Goal: Task Accomplishment & Management: Manage account settings

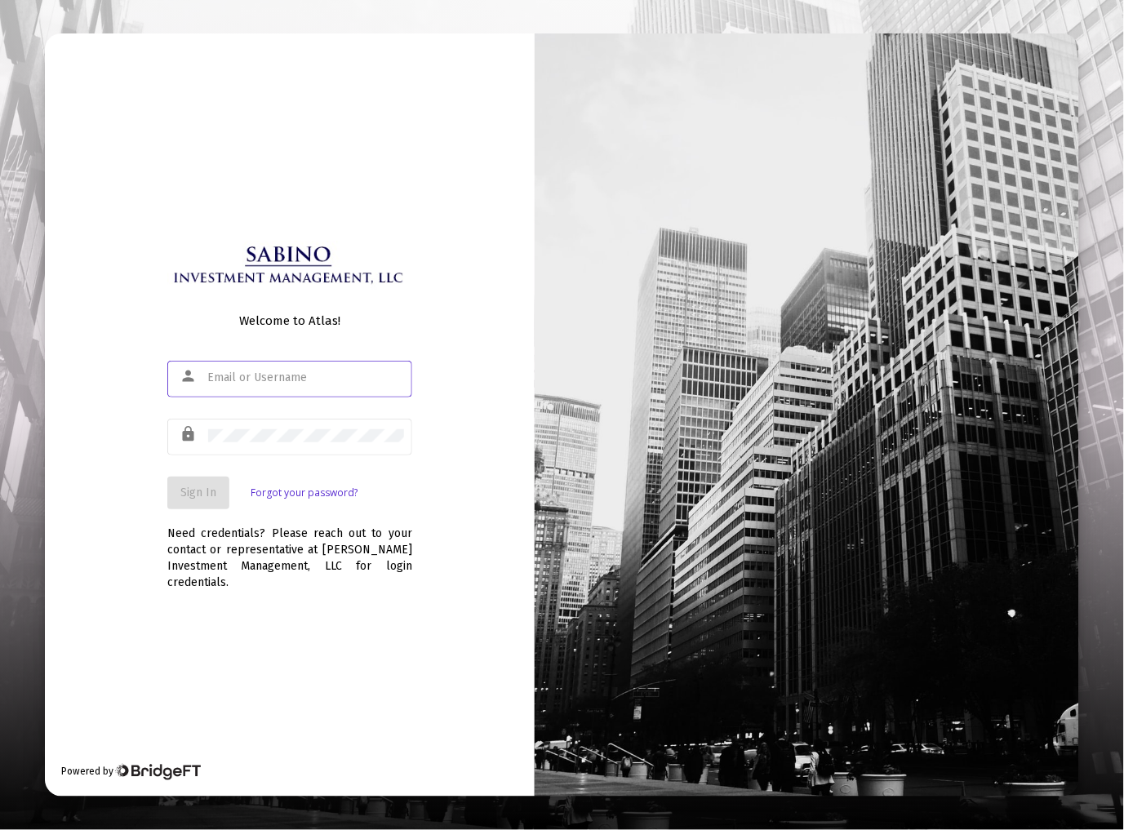
click at [254, 384] on input "text" at bounding box center [306, 377] width 196 height 13
type input "[EMAIL_ADDRESS][DOMAIN_NAME]"
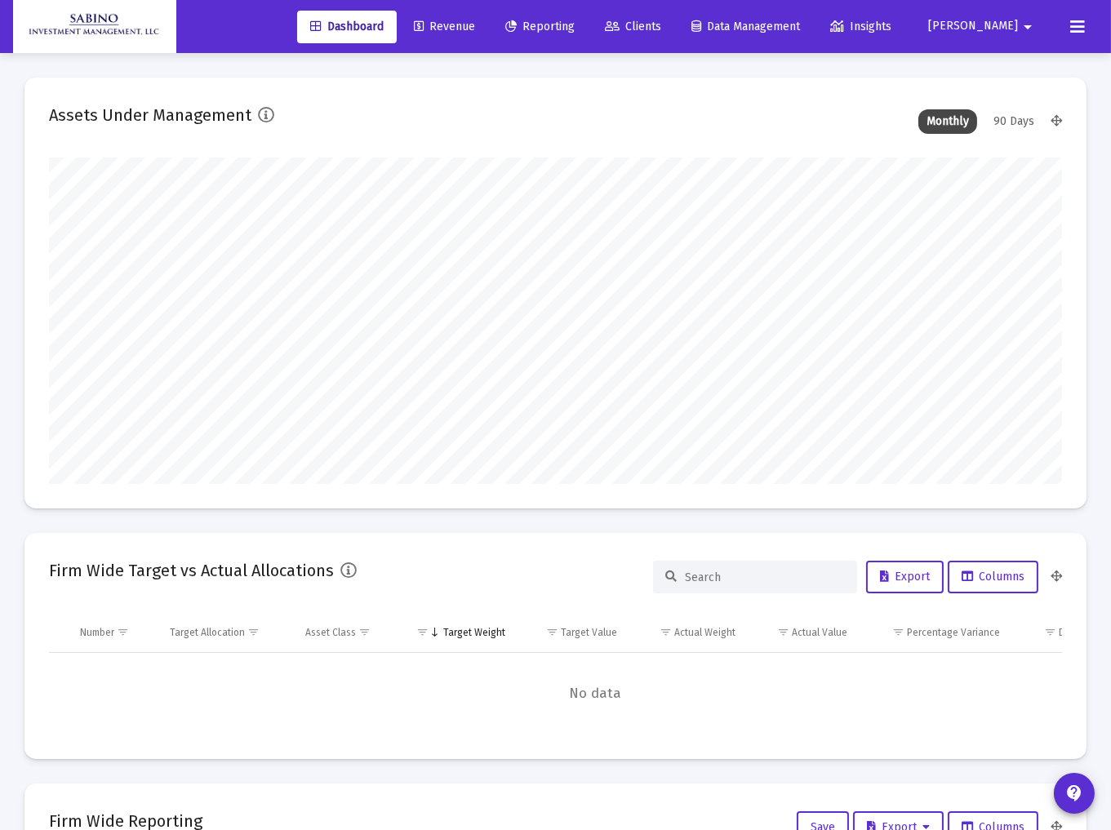
type input "[DATE]"
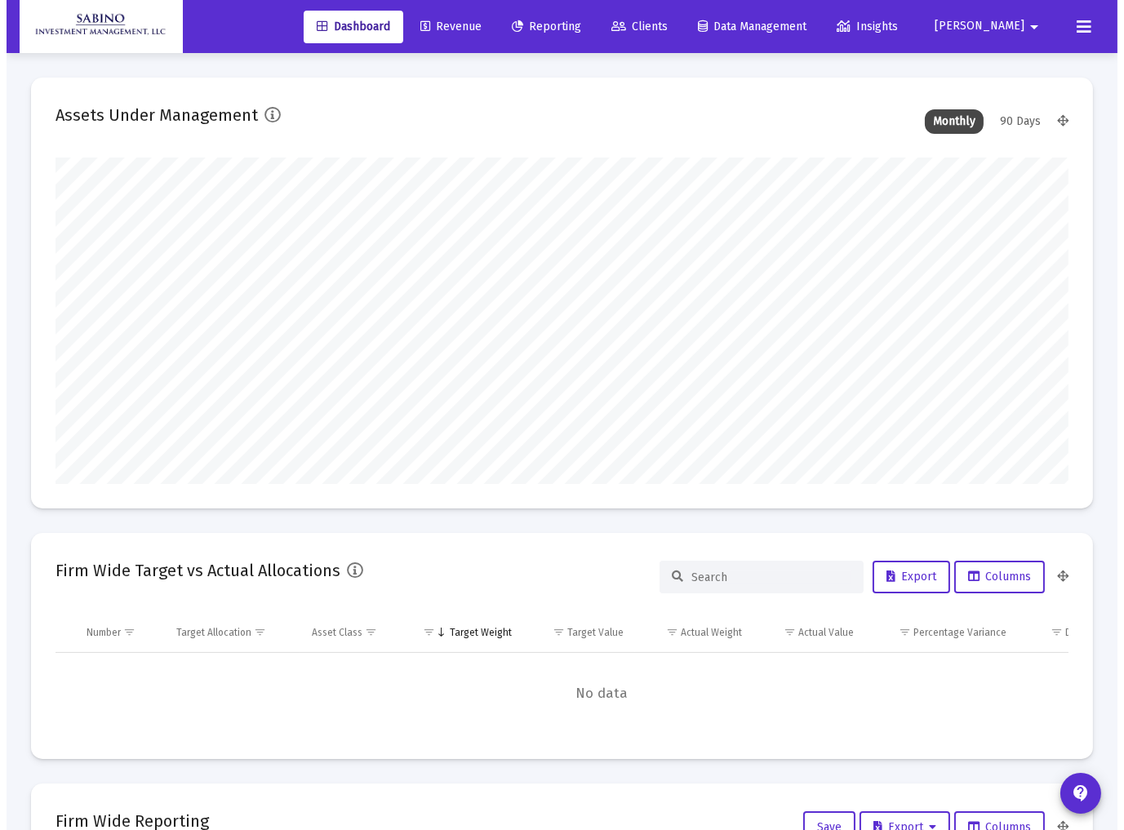
scroll to position [326, 469]
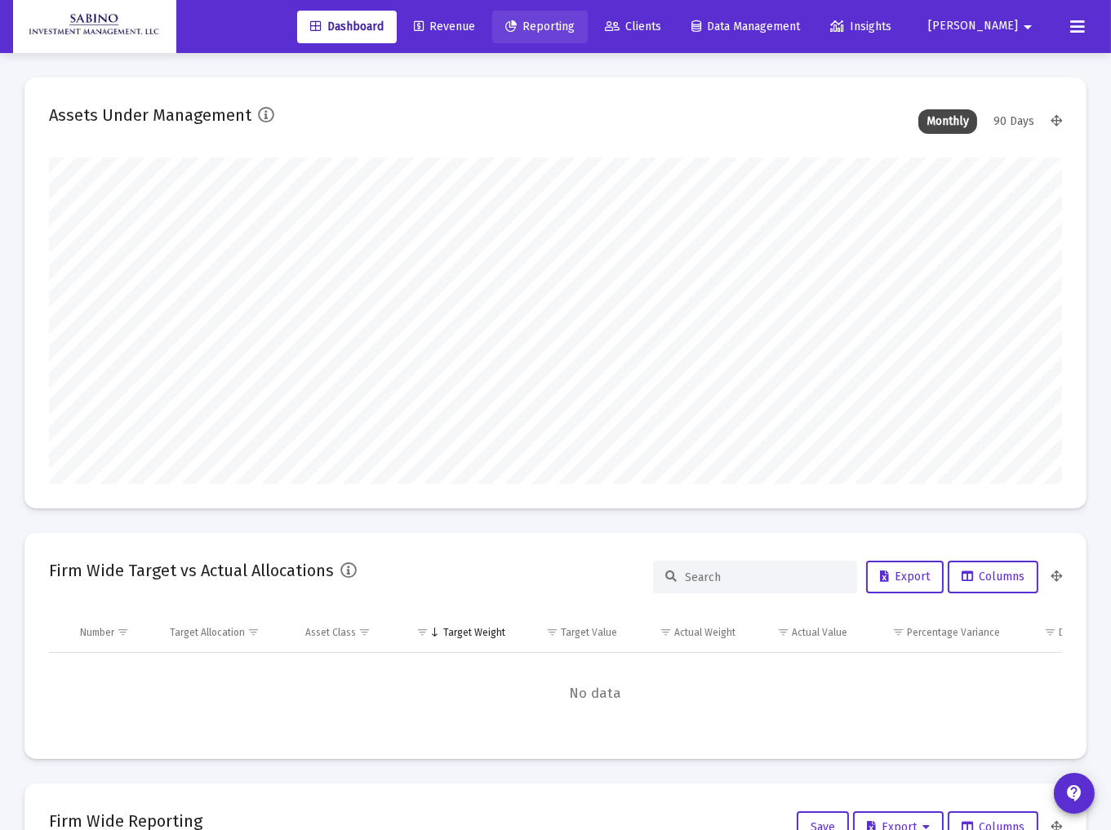
click at [574, 29] on span "Reporting" at bounding box center [539, 27] width 69 height 14
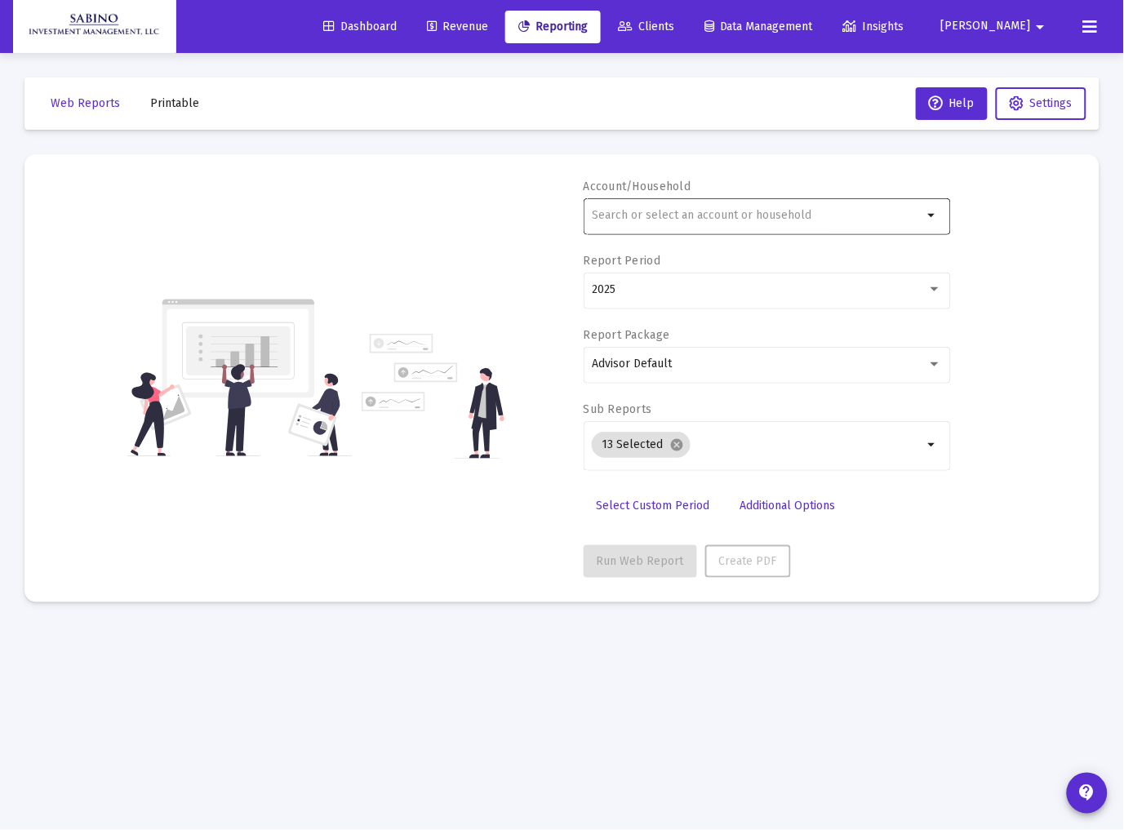
click at [690, 217] on input "text" at bounding box center [757, 215] width 330 height 13
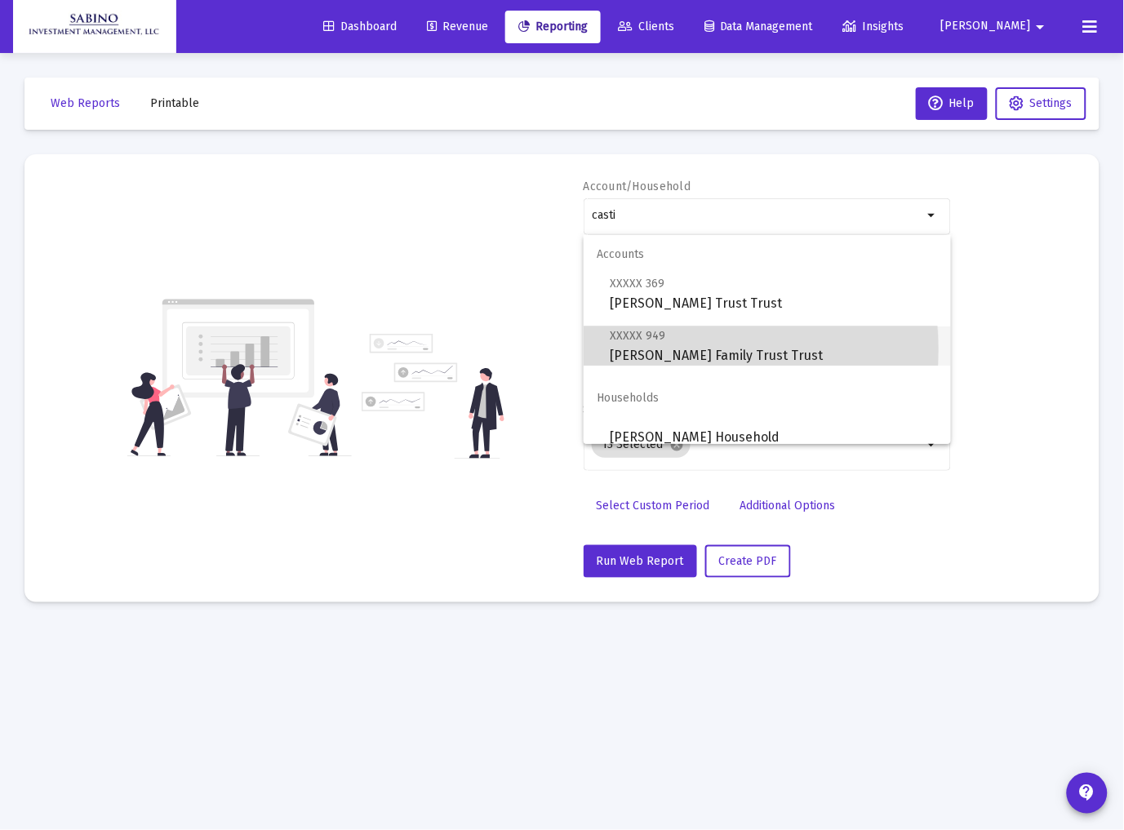
click at [654, 349] on span "XXXXX 949 [PERSON_NAME] Family Trust Trust" at bounding box center [774, 346] width 328 height 40
type input "[PERSON_NAME] Family Trust Trust"
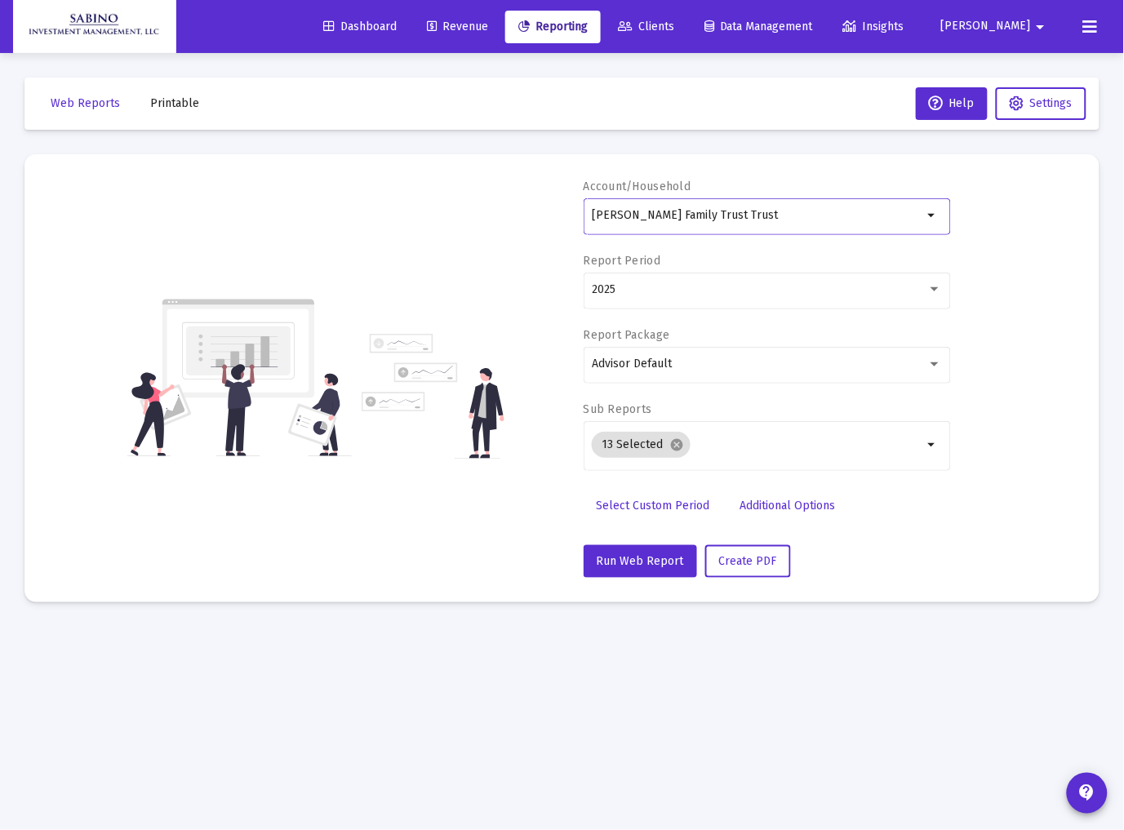
drag, startPoint x: 756, startPoint y: 209, endPoint x: 720, endPoint y: 210, distance: 35.9
click at [720, 210] on input "[PERSON_NAME] Family Trust Trust" at bounding box center [757, 215] width 330 height 13
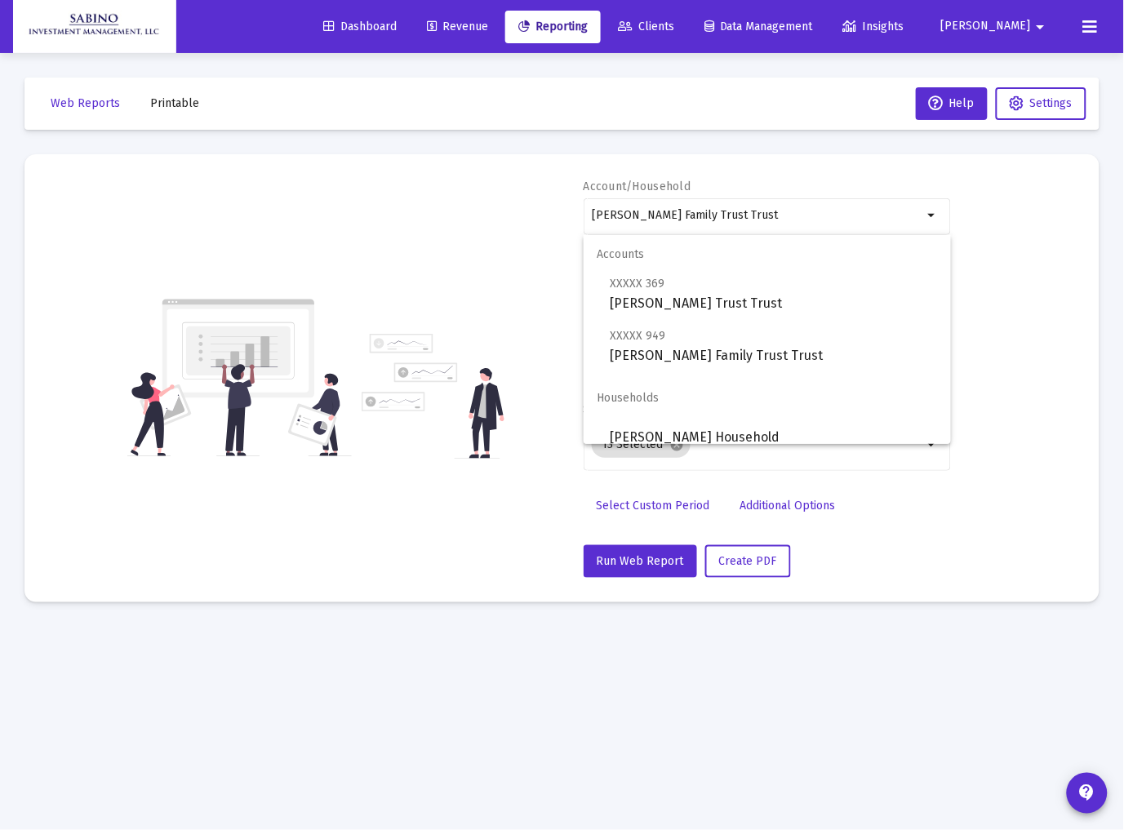
click at [360, 572] on div "Account/Household [PERSON_NAME] Family Trust Trust arrow_drop_down Report Perio…" at bounding box center [562, 378] width 1026 height 399
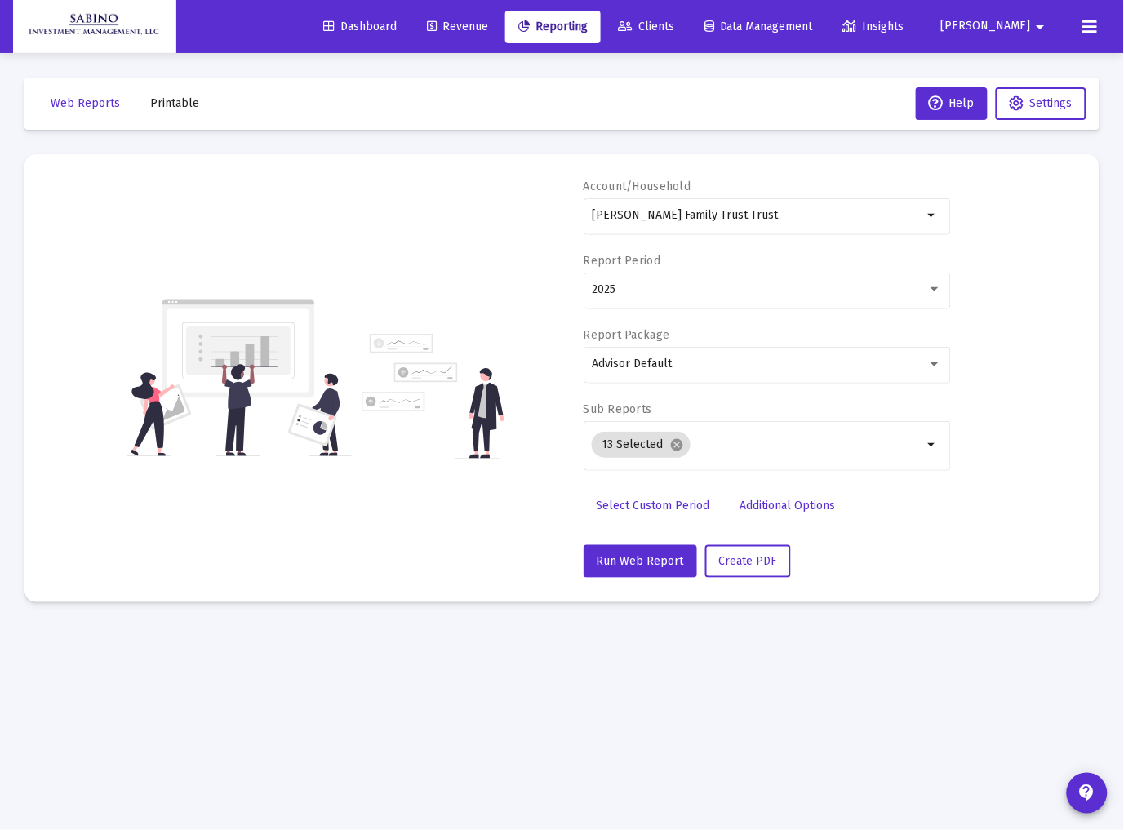
click at [700, 44] on div "Dashboard Revenue Reporting Clients Data Management Insights [PERSON_NAME]" at bounding box center [562, 26] width 1098 height 53
click at [674, 20] on span "Clients" at bounding box center [646, 27] width 56 height 14
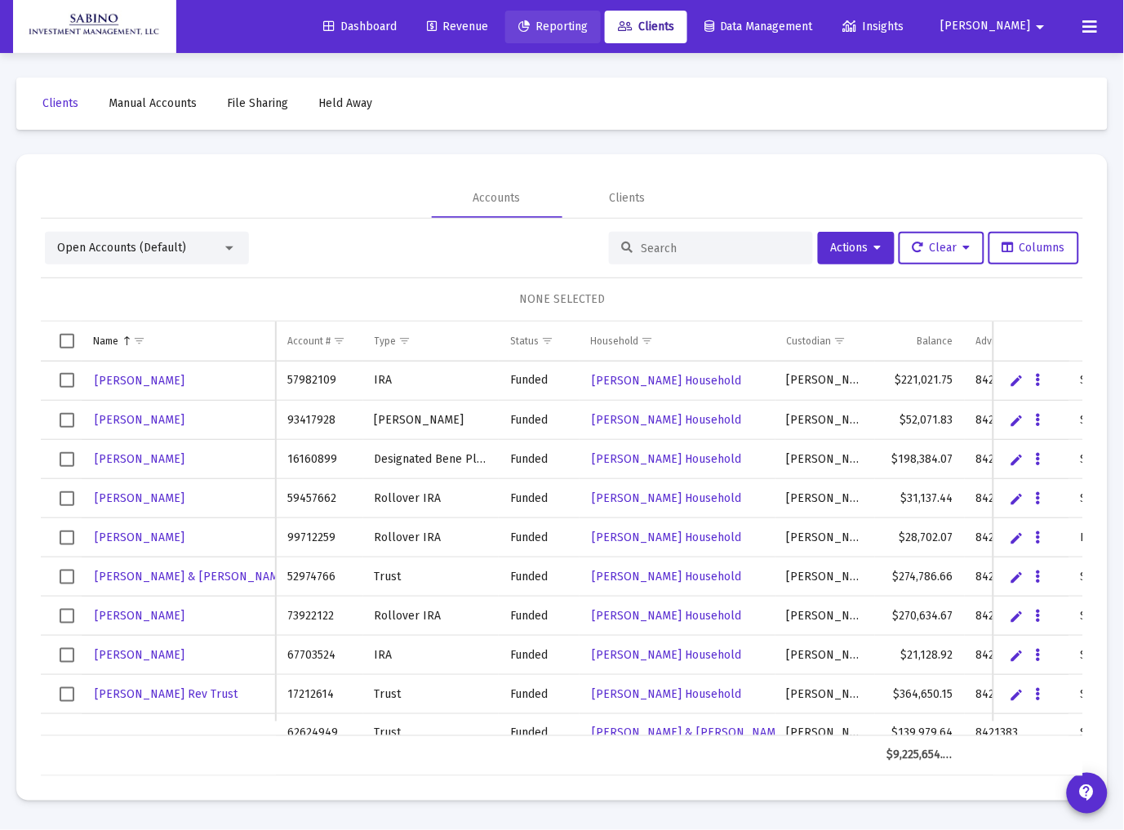
click at [580, 22] on span "Reporting" at bounding box center [552, 27] width 69 height 14
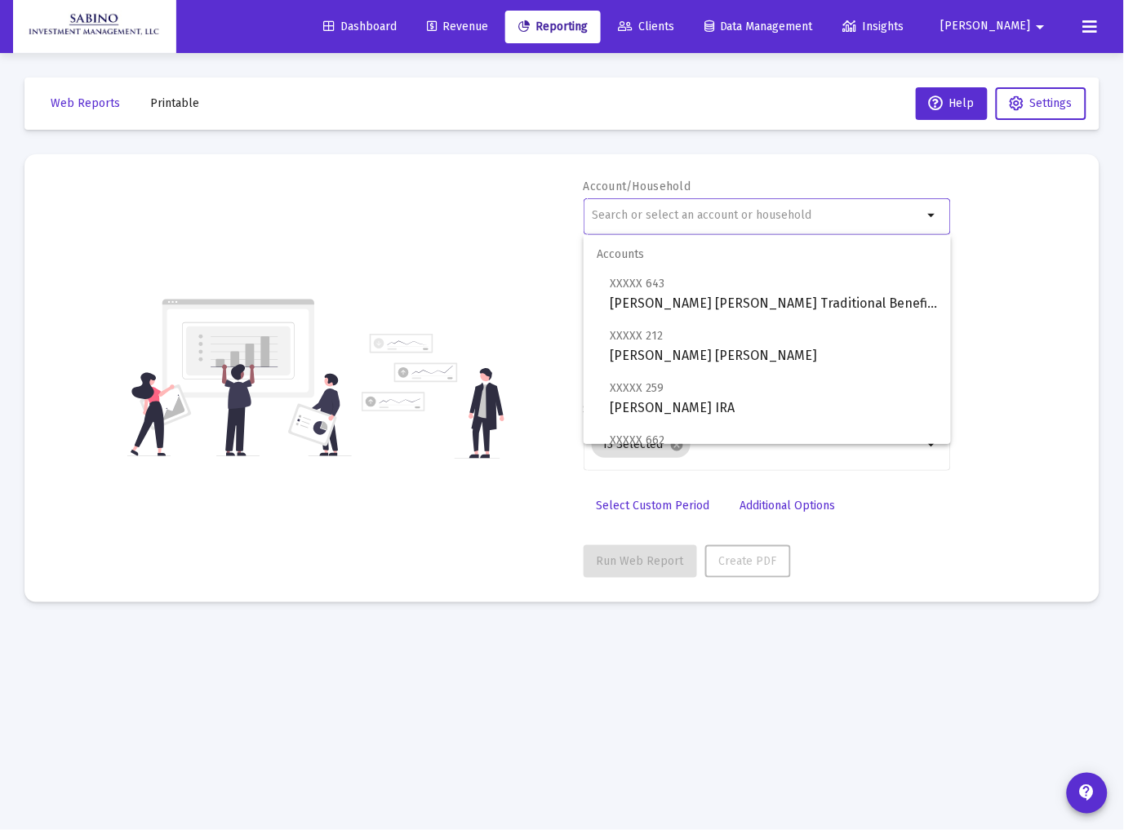
click at [666, 216] on input "text" at bounding box center [757, 215] width 330 height 13
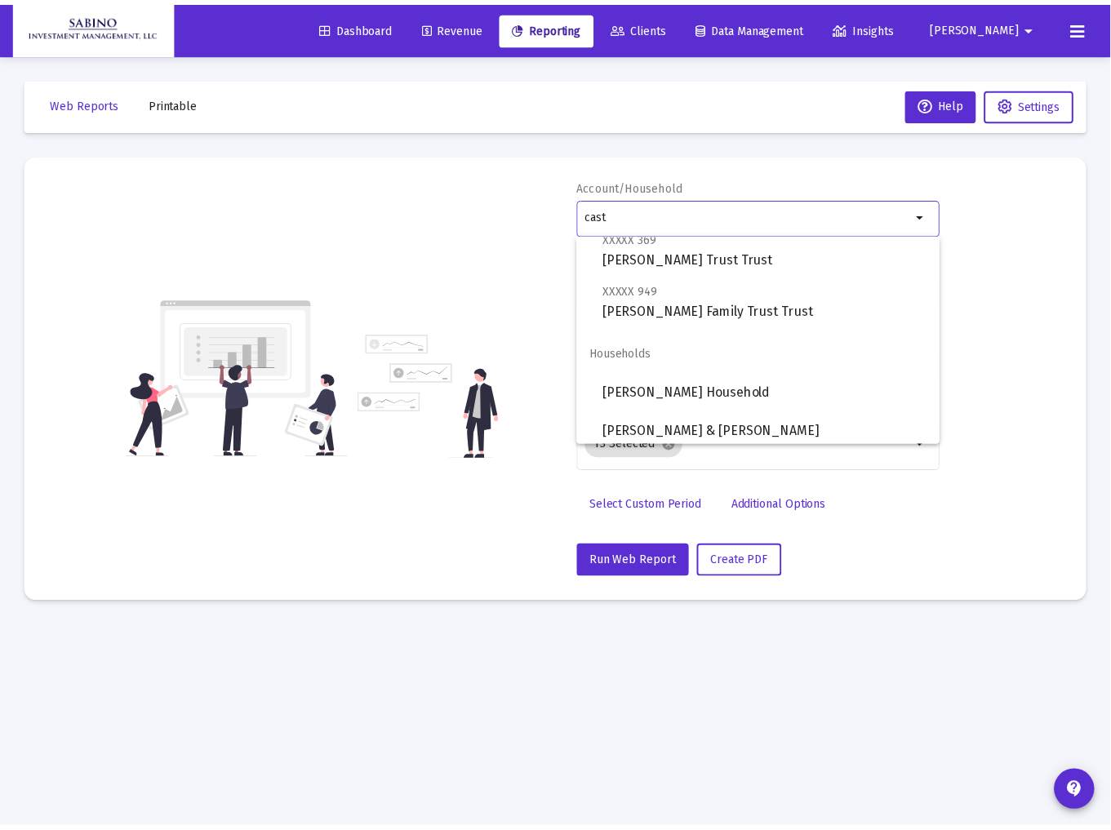
scroll to position [52, 0]
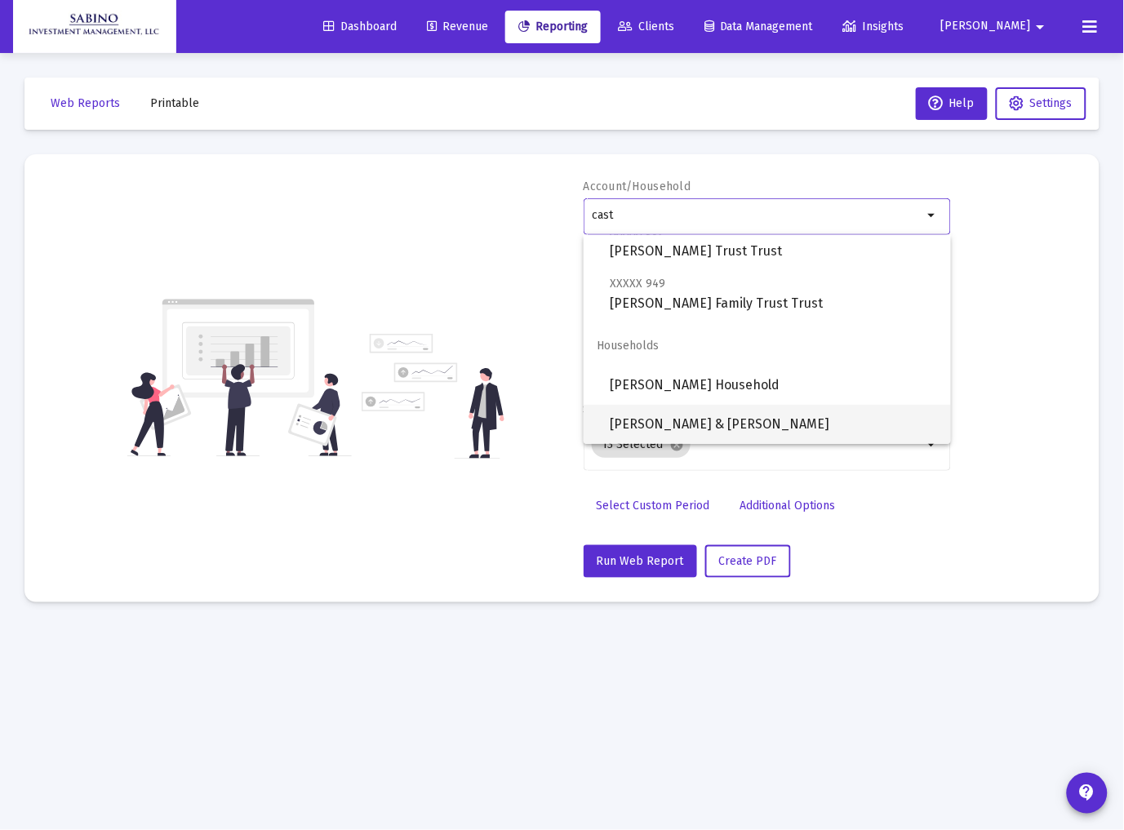
click at [733, 420] on span "[PERSON_NAME] & [PERSON_NAME]" at bounding box center [774, 424] width 328 height 39
type input "[PERSON_NAME] & [PERSON_NAME]"
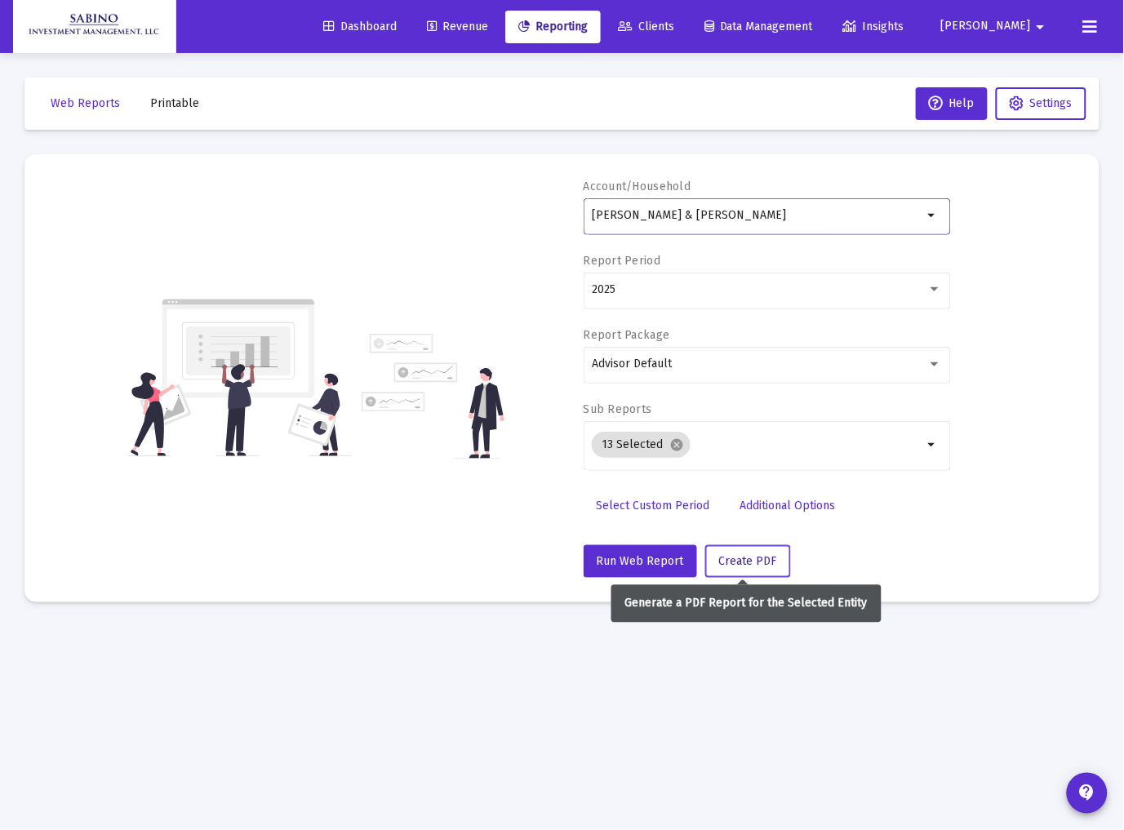
click at [729, 555] on span "Create PDF" at bounding box center [748, 561] width 58 height 14
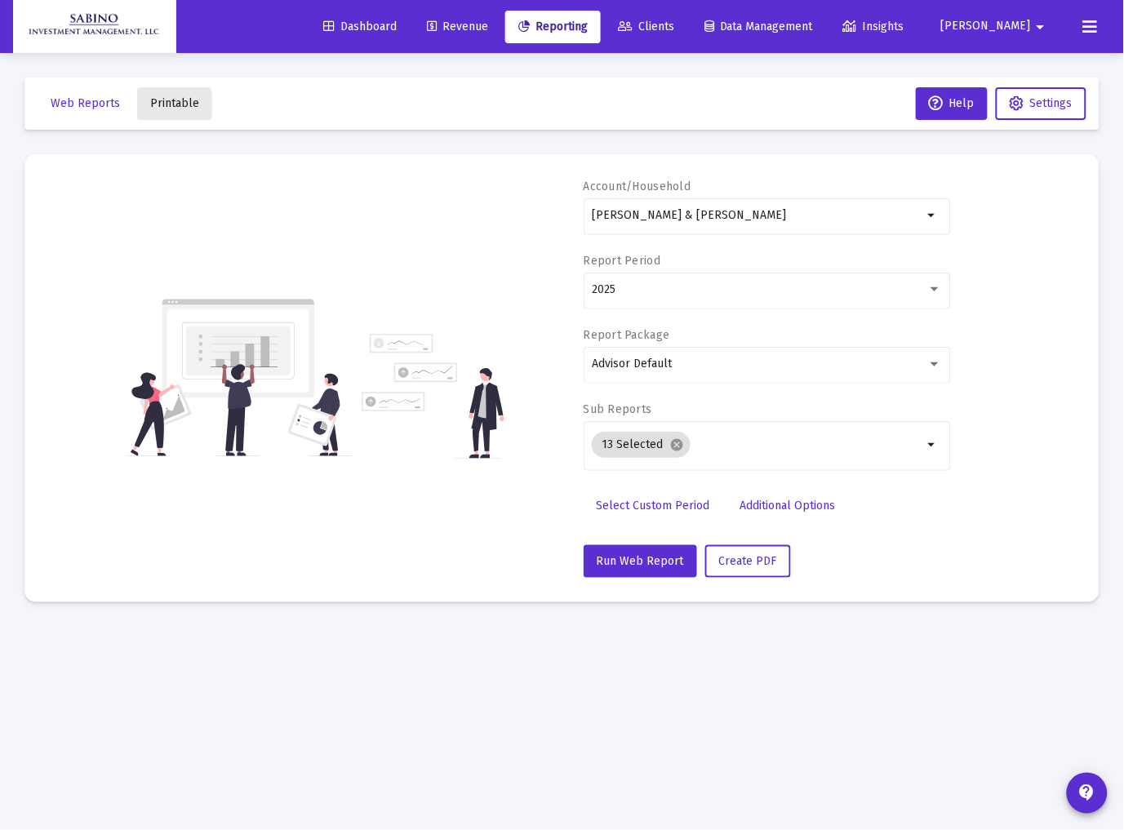
click at [165, 104] on span "Printable" at bounding box center [174, 103] width 49 height 14
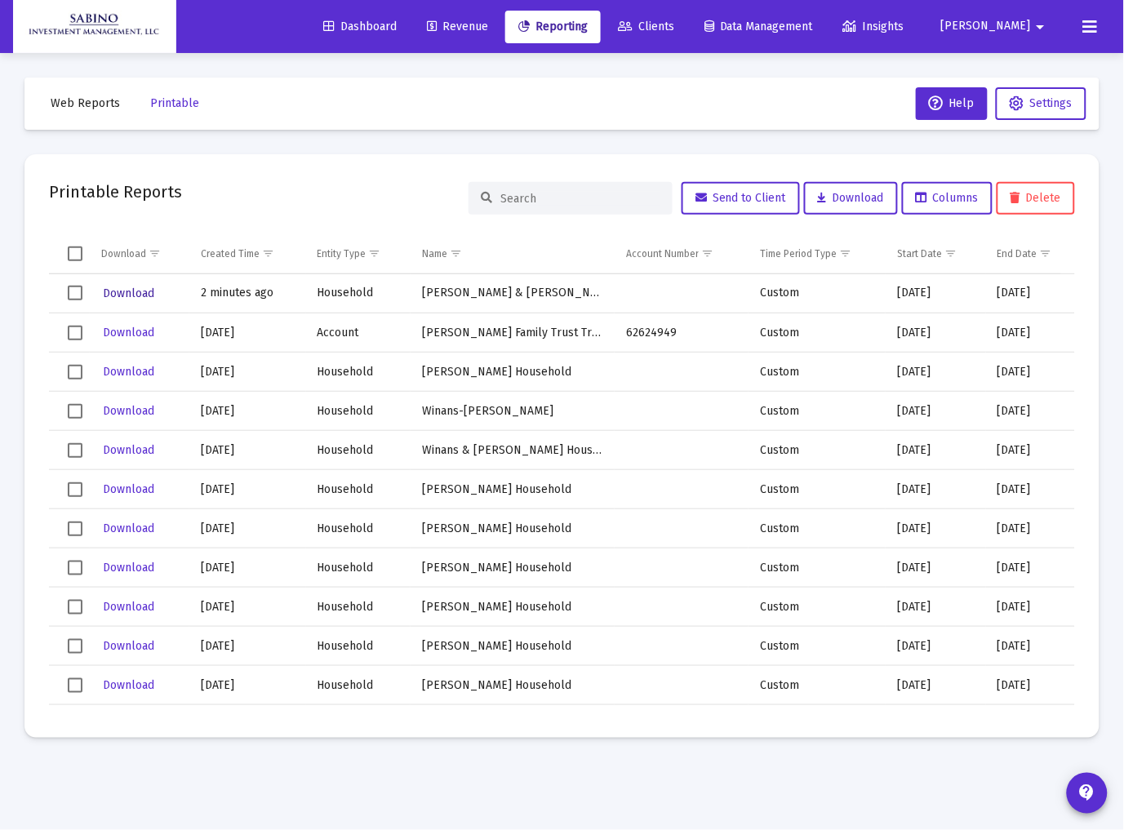
click at [119, 291] on span "Download" at bounding box center [128, 293] width 51 height 14
click at [1091, 26] on icon at bounding box center [1090, 27] width 15 height 20
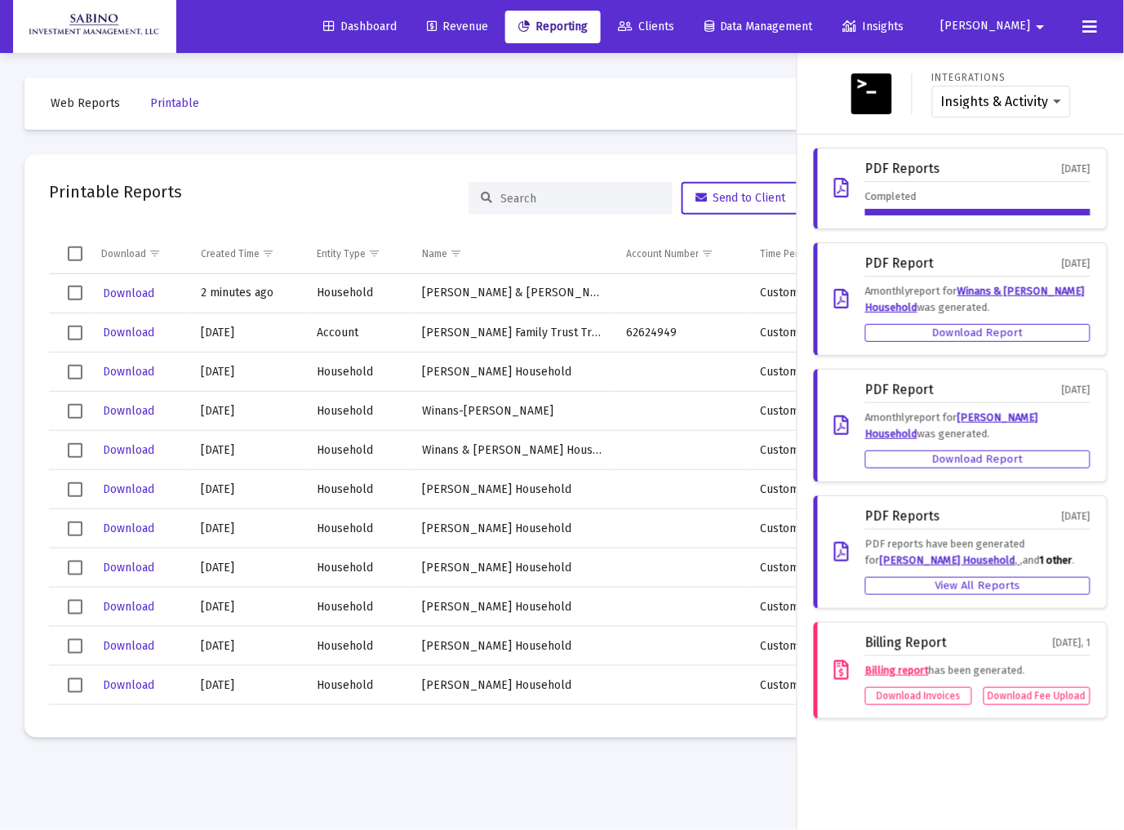
click at [1026, 20] on span "[PERSON_NAME]" at bounding box center [986, 27] width 90 height 14
click at [773, 95] on div at bounding box center [562, 415] width 1124 height 830
click at [1094, 25] on icon at bounding box center [1090, 27] width 15 height 20
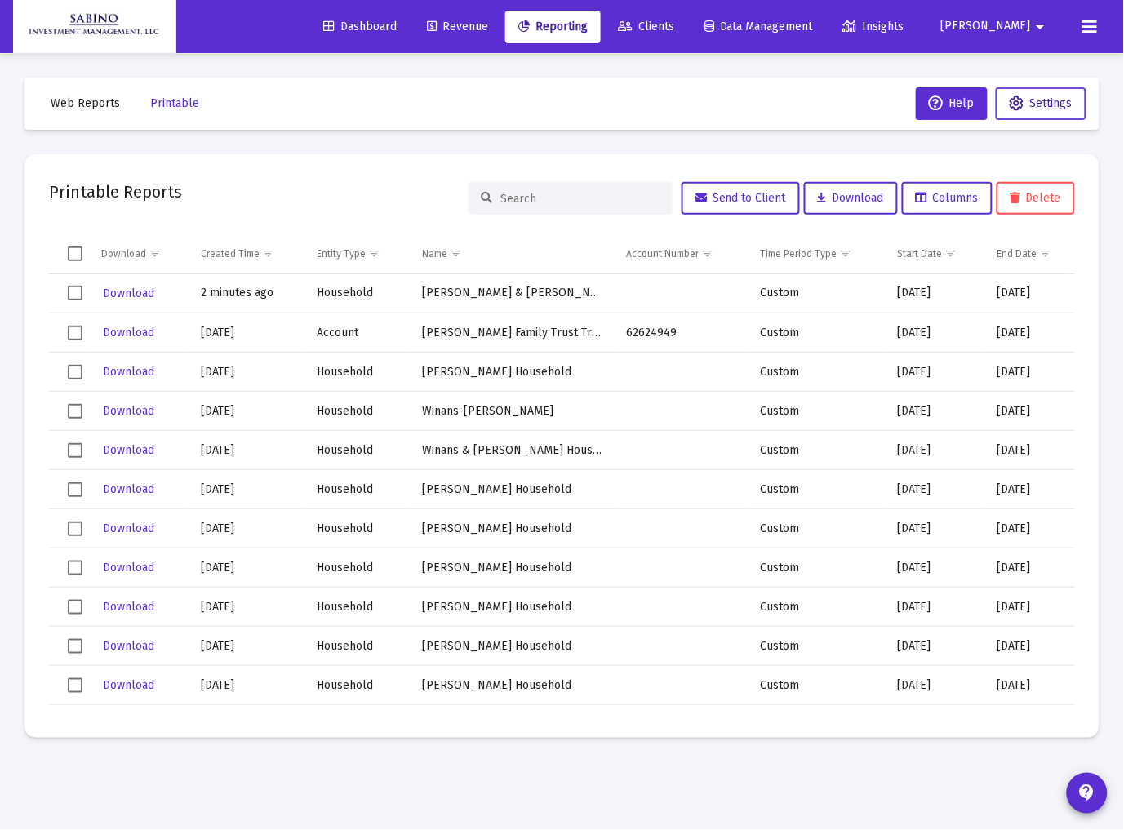
click at [1032, 100] on span "Settings" at bounding box center [1051, 103] width 42 height 14
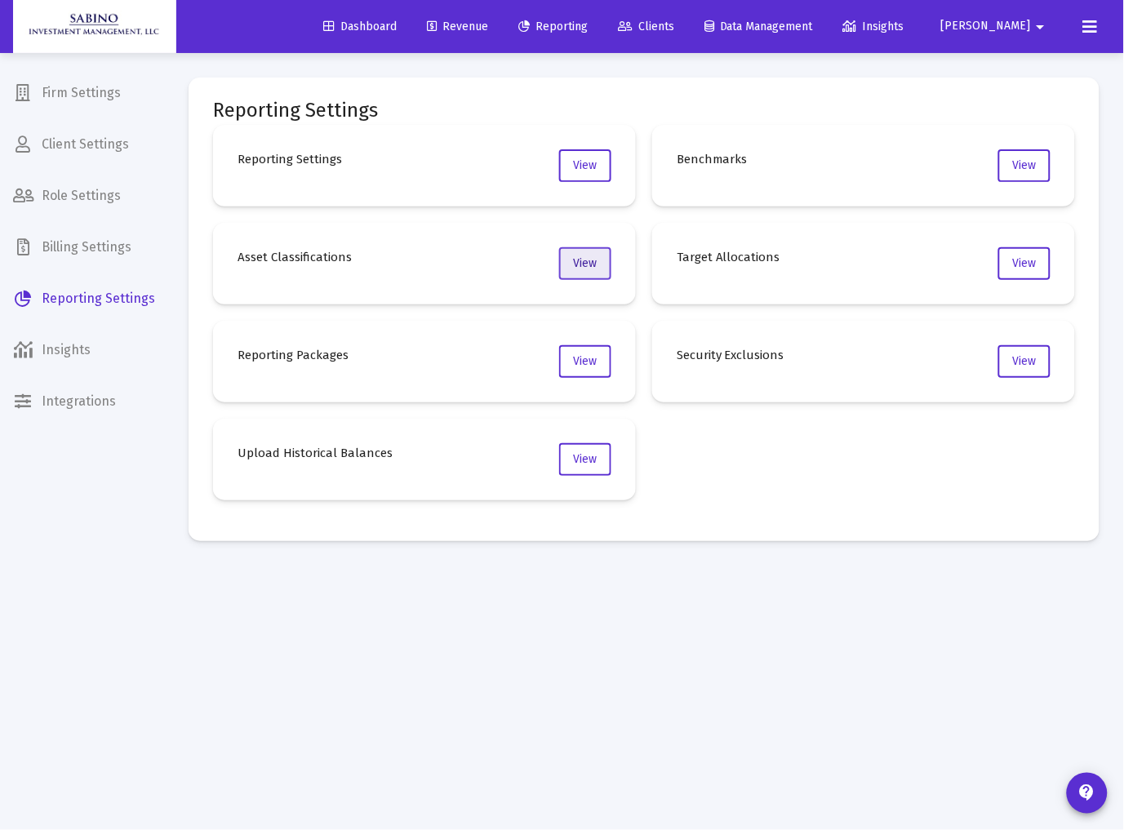
click at [592, 275] on button "View" at bounding box center [585, 263] width 52 height 33
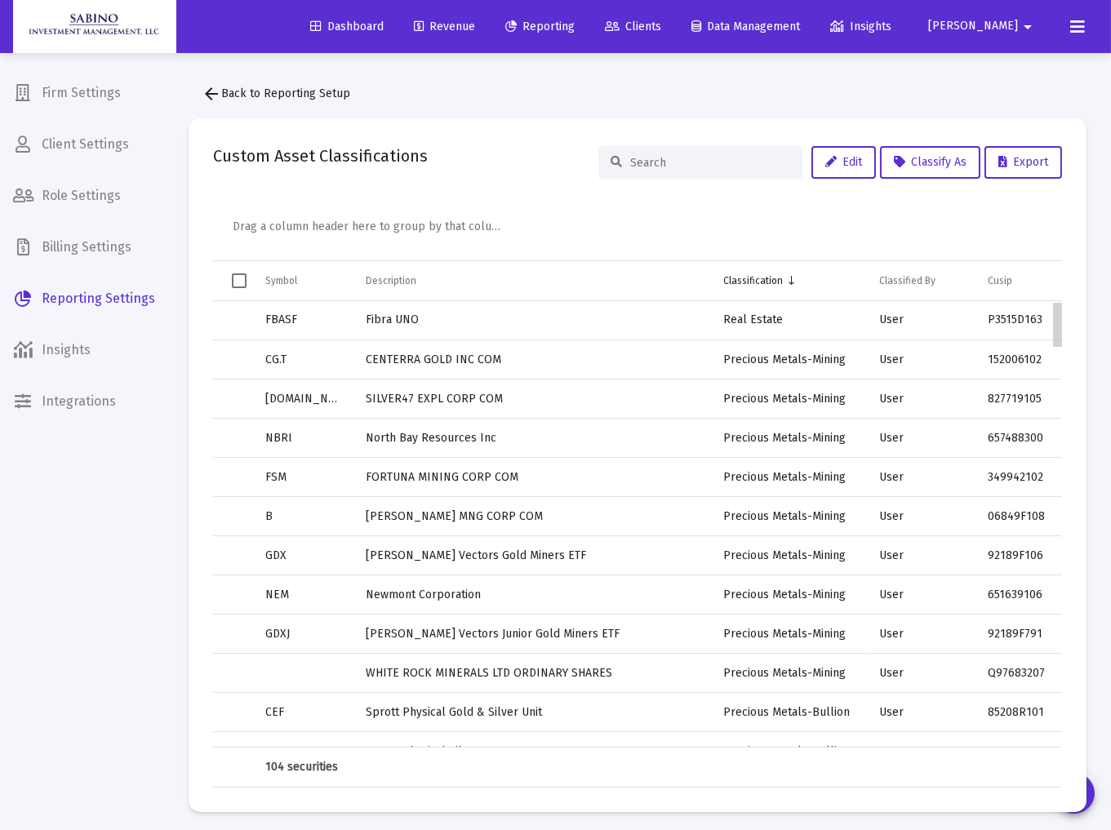
drag, startPoint x: 1058, startPoint y: 331, endPoint x: 1062, endPoint y: 322, distance: 10.3
click at [1065, 305] on body "Dashboard Revenue Reporting Clients Data Management Insights [PERSON_NAME] Inte…" at bounding box center [555, 415] width 1111 height 830
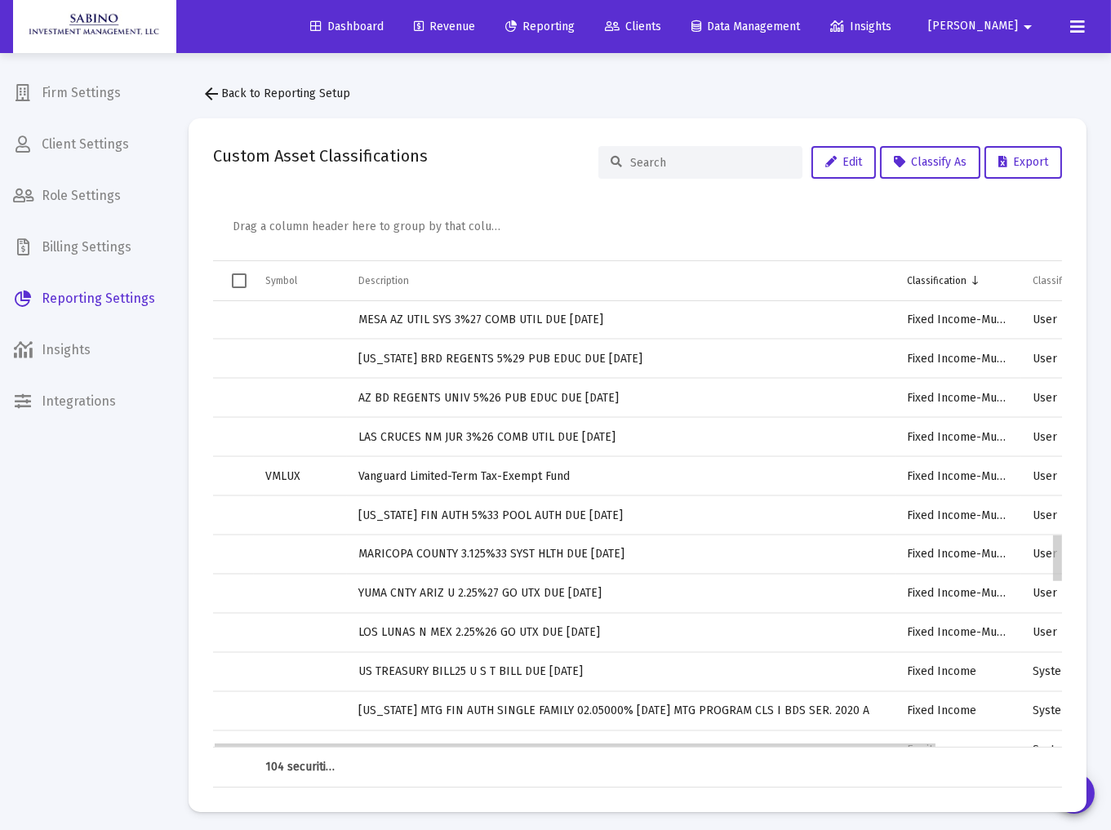
scroll to position [2125, 0]
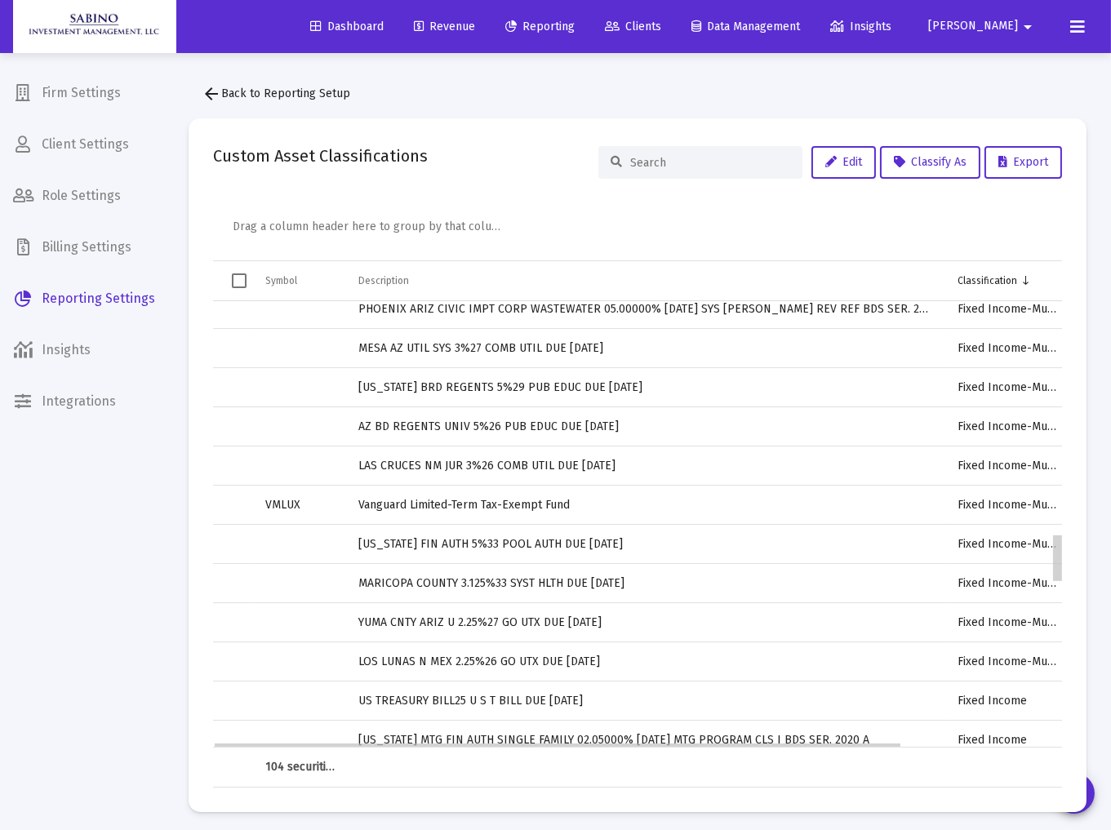
drag, startPoint x: 1056, startPoint y: 317, endPoint x: 1016, endPoint y: 561, distance: 247.2
click at [1016, 561] on body "Dashboard Revenue Reporting Clients Data Management Insights [PERSON_NAME] Inte…" at bounding box center [555, 415] width 1111 height 830
click at [512, 699] on td "US TREASURY BILL25 U S T BILL DUE [DATE]" at bounding box center [646, 700] width 599 height 39
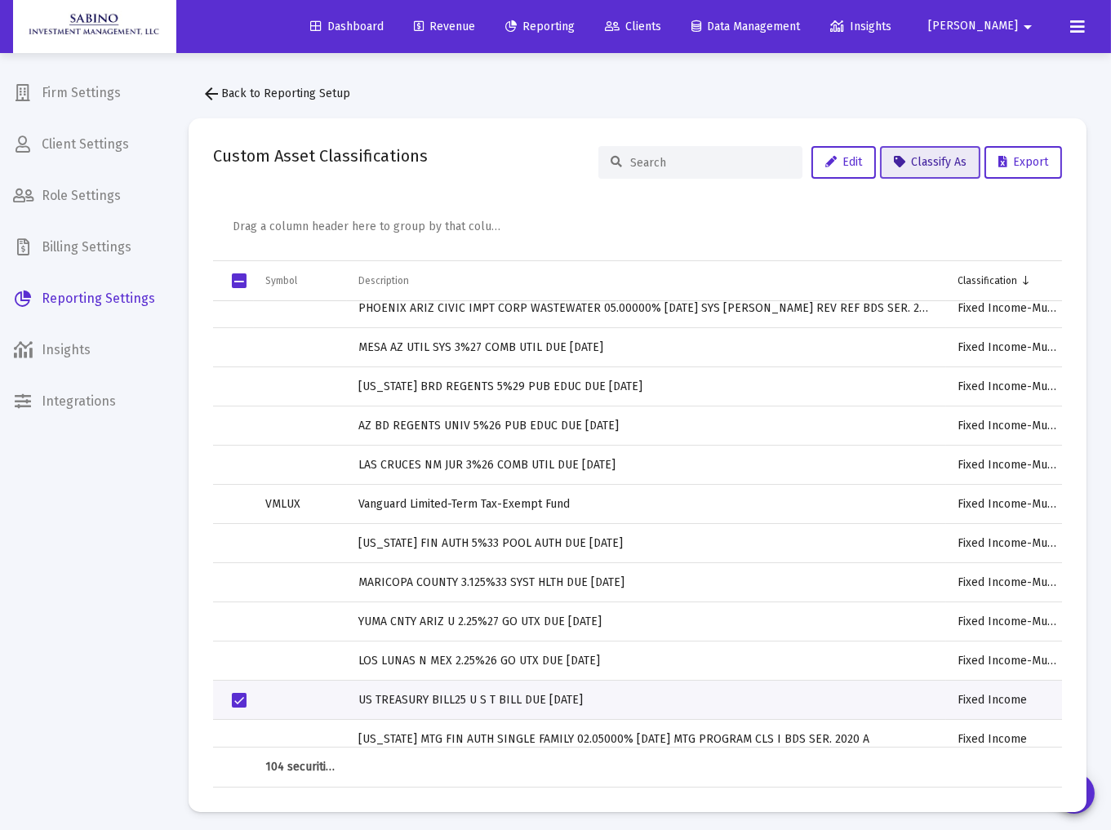
click at [940, 171] on button "Classify As" at bounding box center [930, 162] width 100 height 33
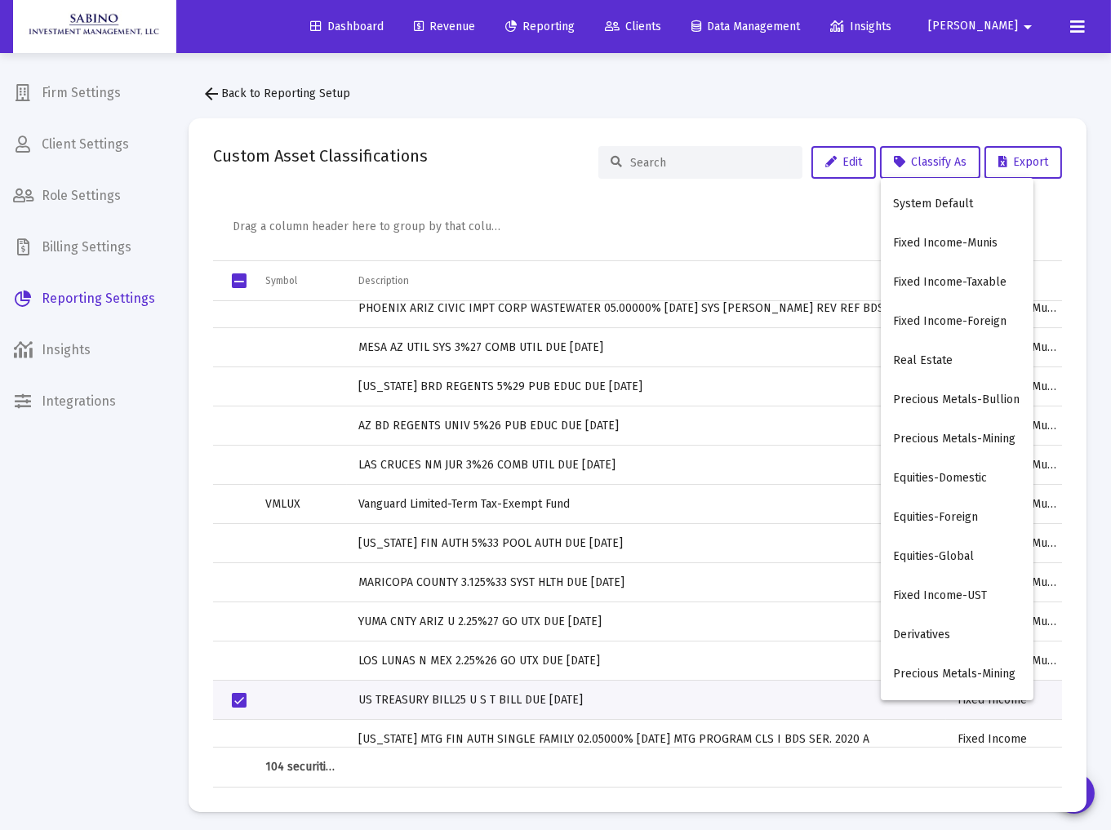
click at [930, 589] on button "Fixed Income-UST" at bounding box center [957, 595] width 153 height 39
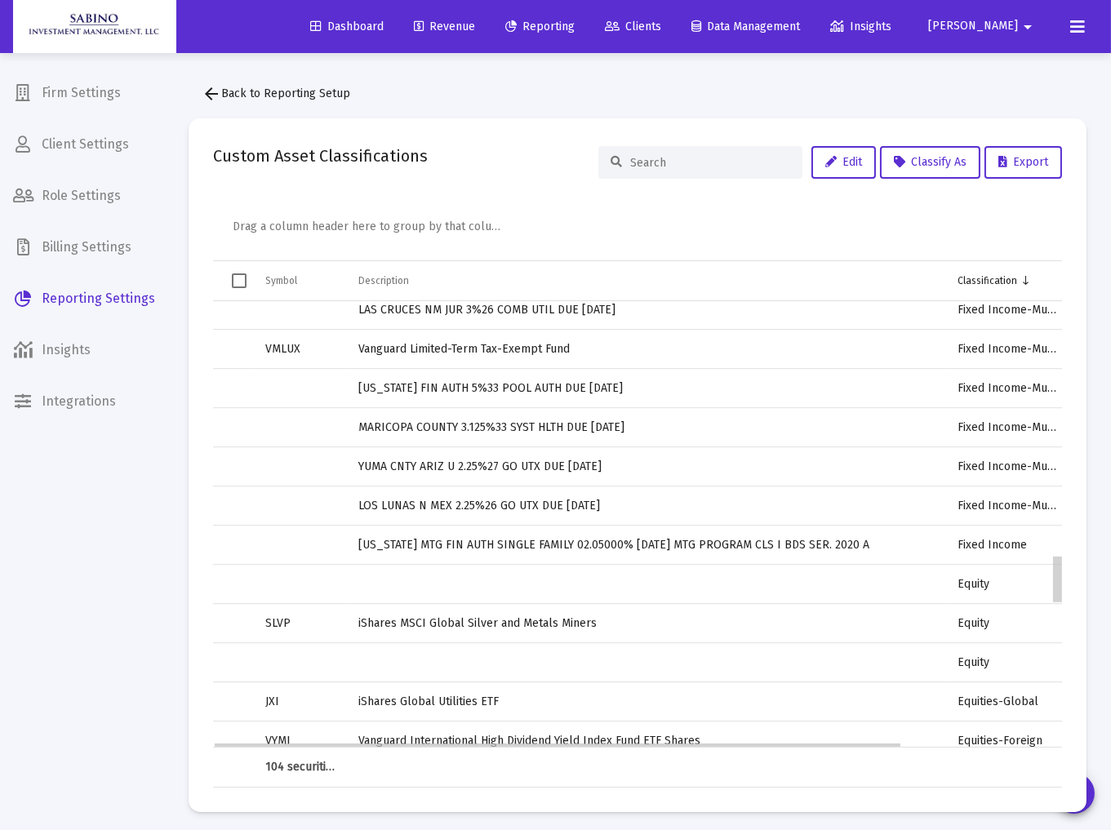
scroll to position [2321, 0]
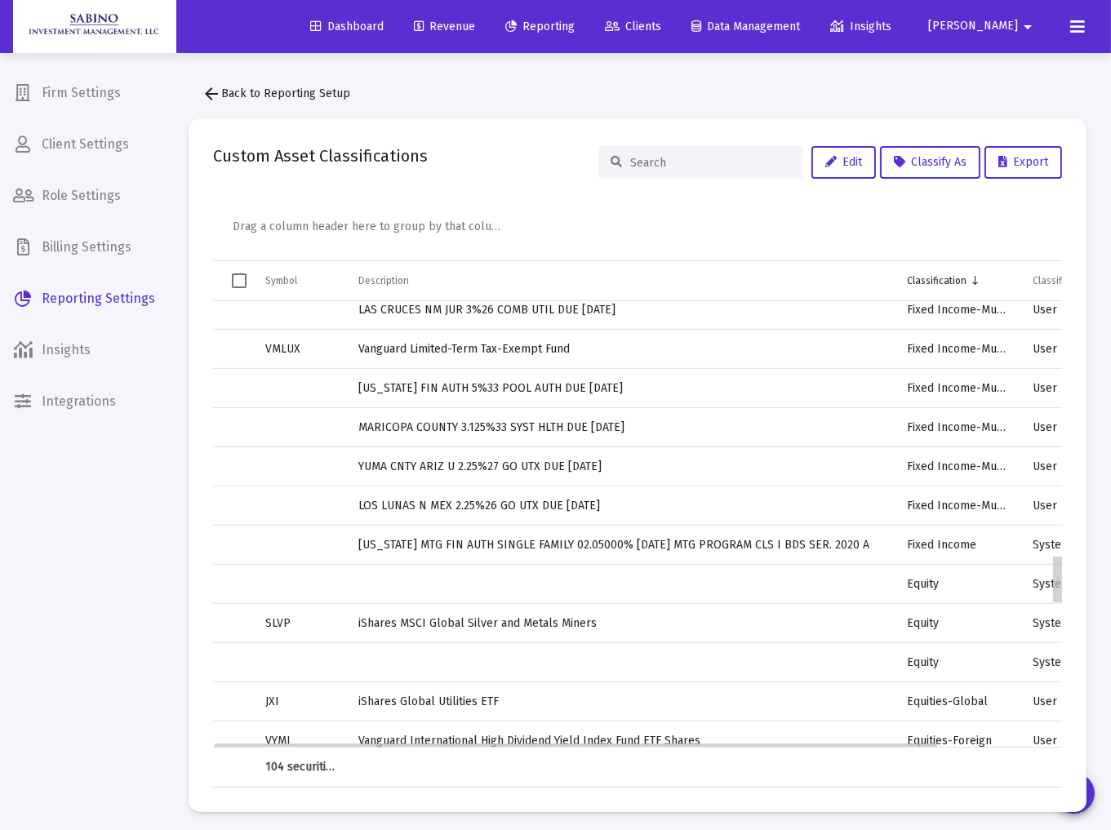
drag, startPoint x: 1058, startPoint y: 548, endPoint x: 1055, endPoint y: 577, distance: 29.5
click at [1055, 577] on body "Dashboard Revenue Reporting Clients Data Management Insights [PERSON_NAME] Inte…" at bounding box center [555, 415] width 1111 height 830
click at [802, 535] on td "[US_STATE] MTG FIN AUTH SINGLE FAMILY 02.05000% [DATE] MTG PROGRAM CLS I BDS SE…" at bounding box center [621, 544] width 548 height 39
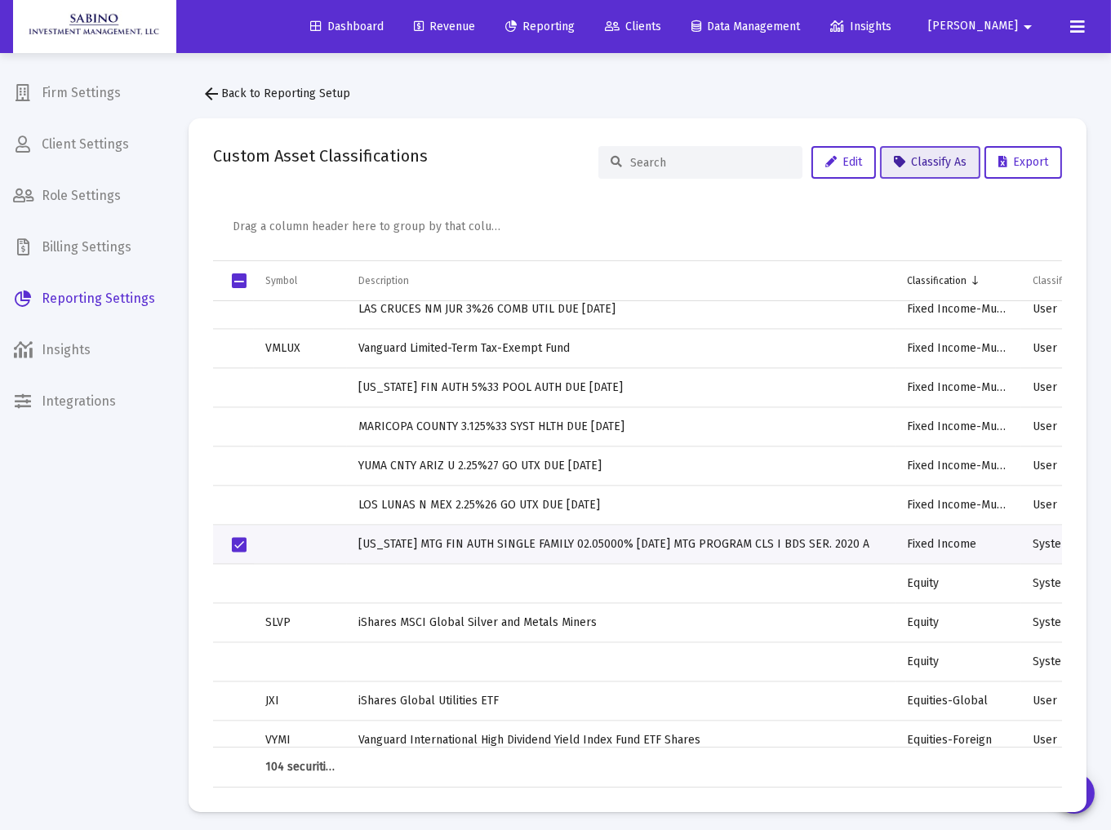
click at [916, 157] on span "Classify As" at bounding box center [930, 162] width 73 height 14
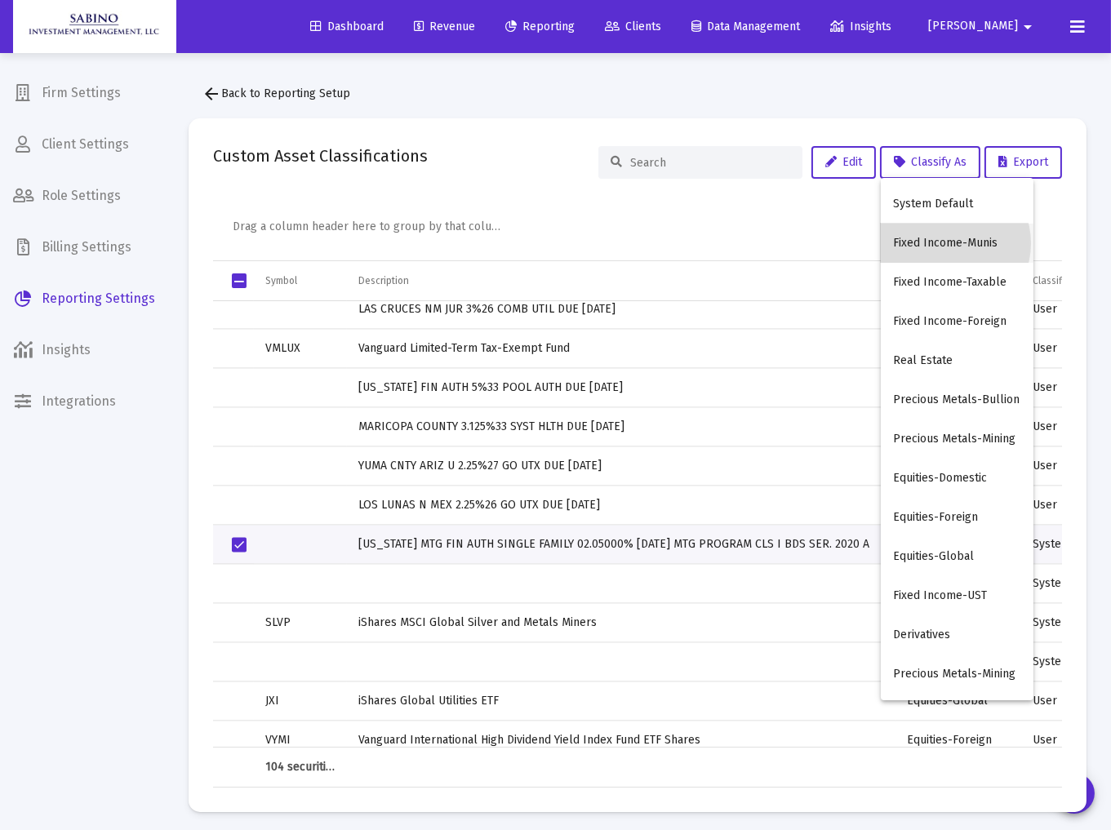
click at [943, 243] on button "Fixed Income-Munis" at bounding box center [957, 243] width 153 height 39
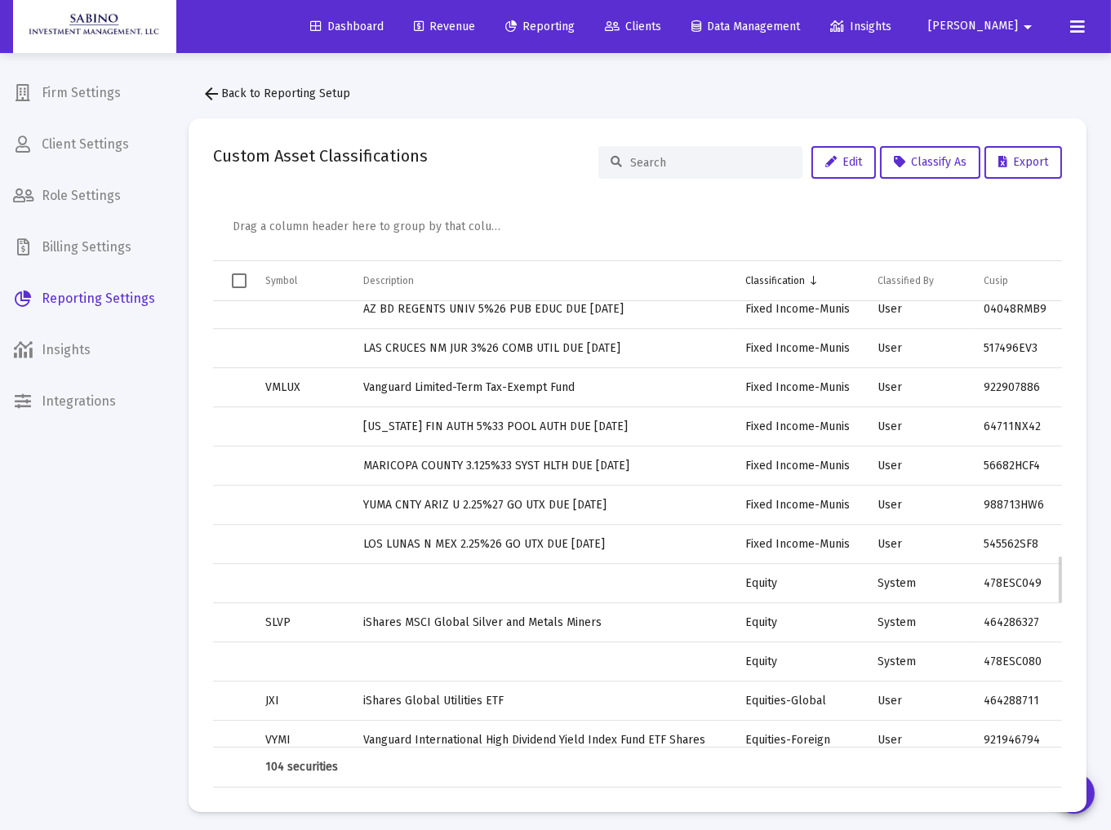
scroll to position [2322, 0]
click at [579, 623] on td "iShares MSCI Global Silver and Metals Miners" at bounding box center [543, 621] width 382 height 39
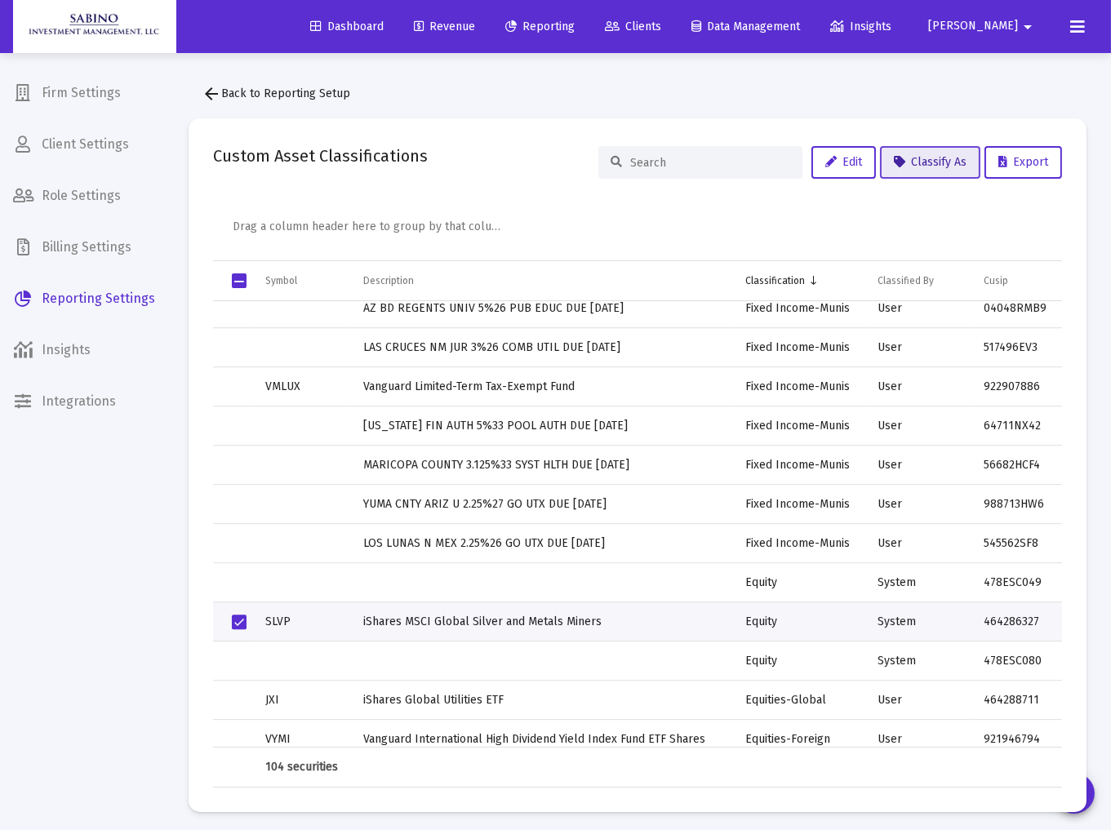
click at [926, 163] on span "Classify As" at bounding box center [930, 162] width 73 height 14
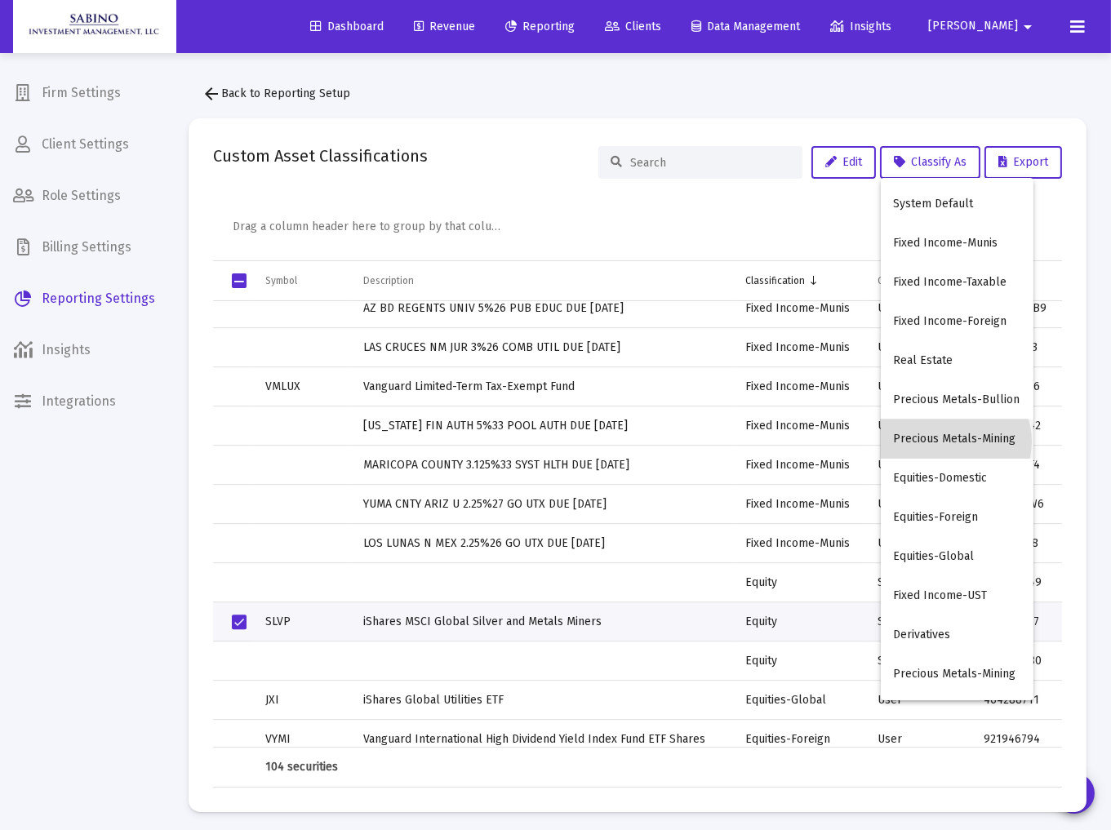
click at [951, 441] on button "Precious Metals-Mining" at bounding box center [957, 438] width 153 height 39
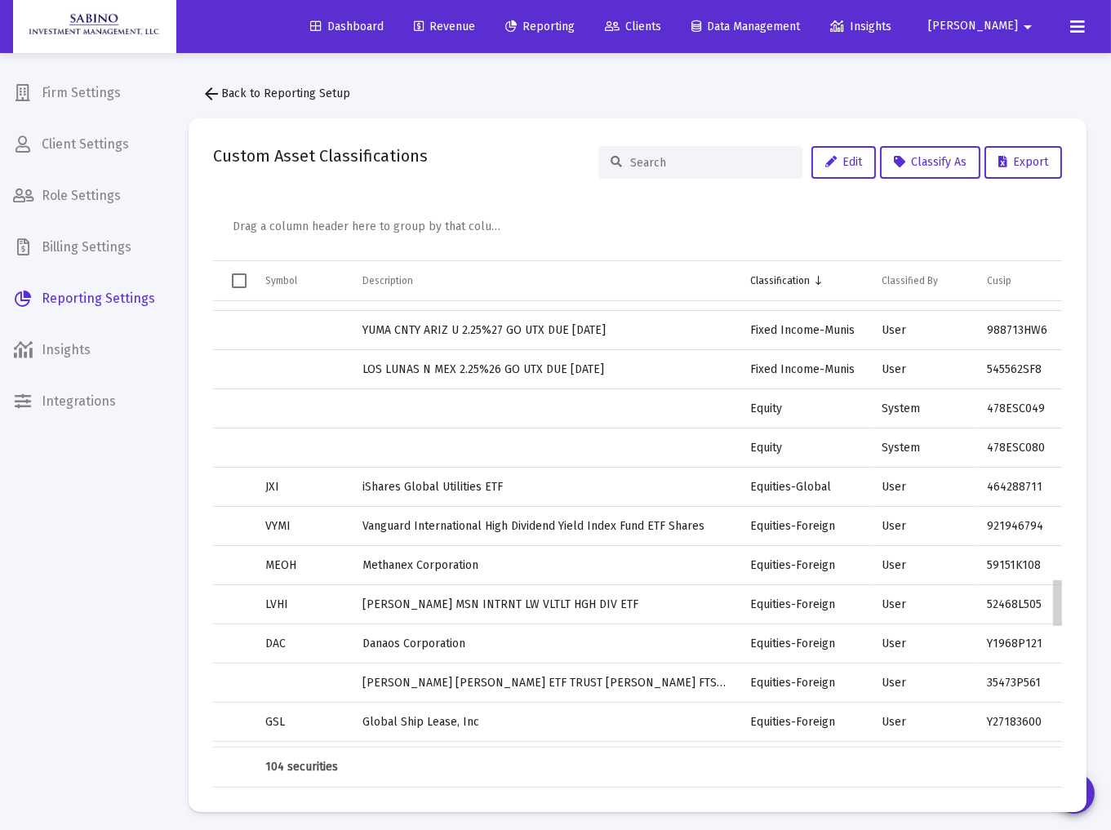
scroll to position [2543, 0]
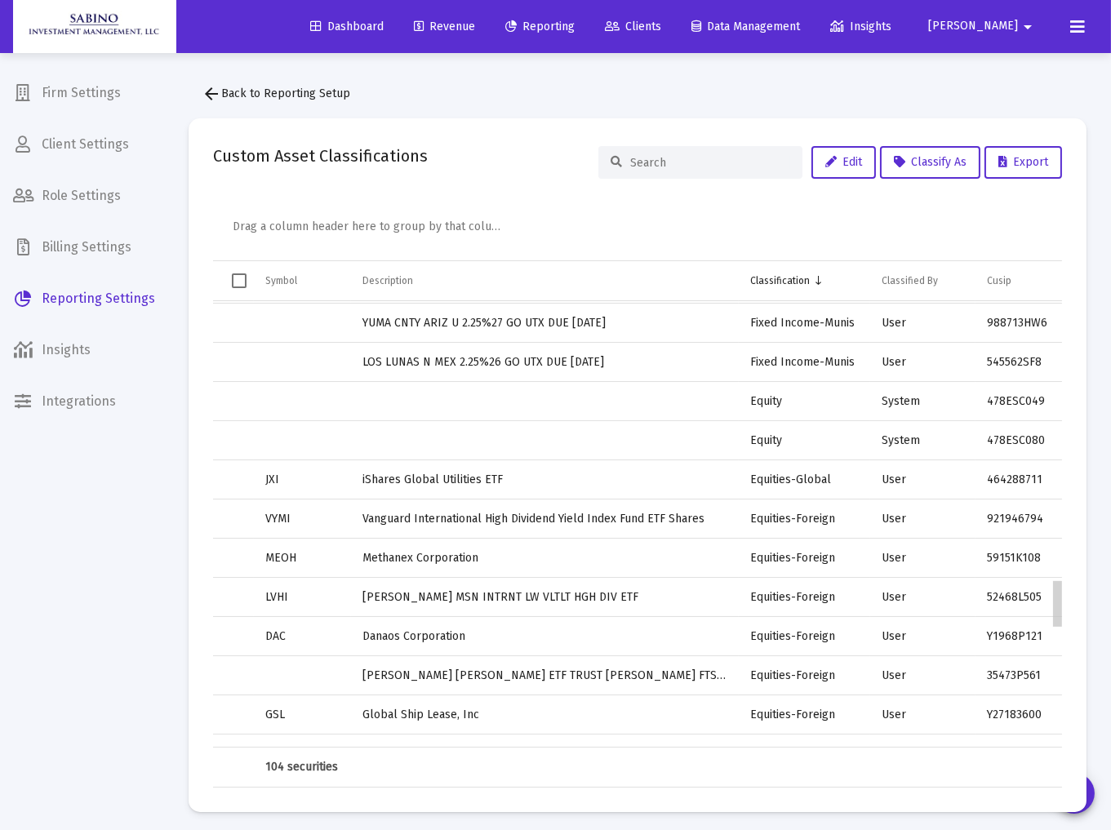
drag, startPoint x: 1059, startPoint y: 575, endPoint x: 1064, endPoint y: 608, distance: 33.0
click at [1064, 608] on body "Dashboard Revenue Reporting Clients Data Management Insights [PERSON_NAME] Inte…" at bounding box center [555, 415] width 1111 height 830
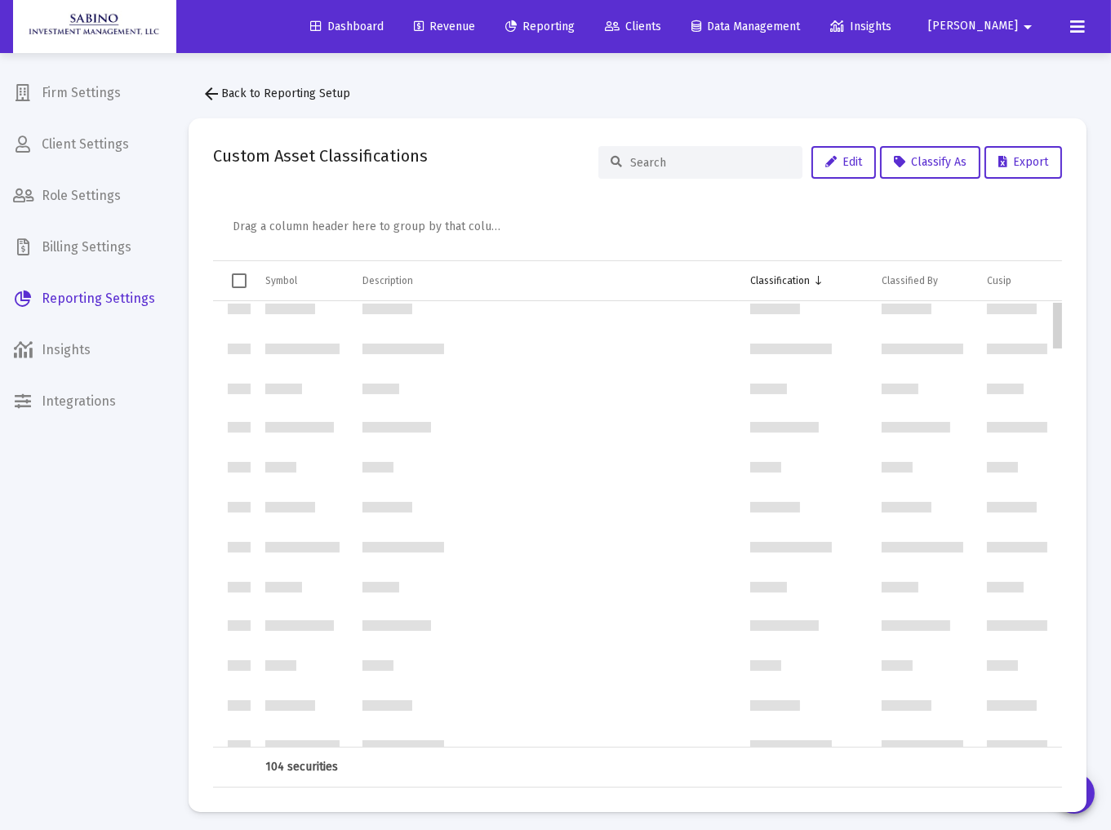
scroll to position [0, 0]
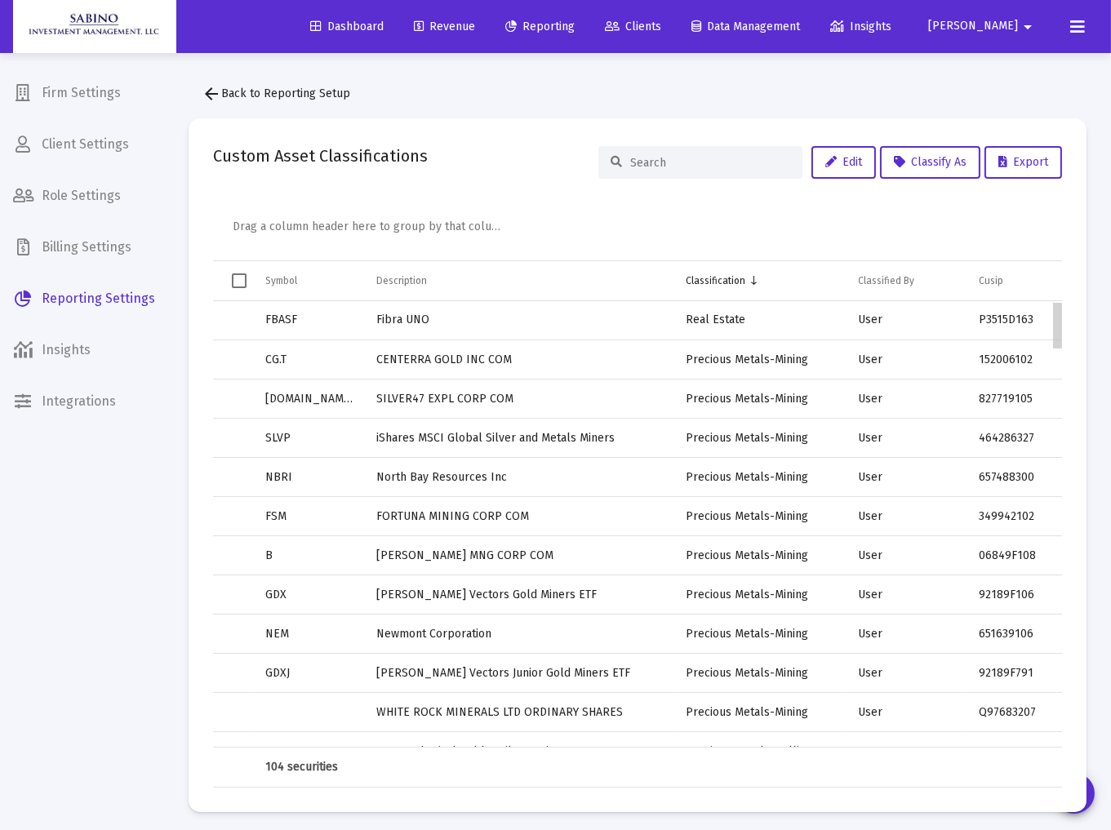
drag, startPoint x: 1056, startPoint y: 602, endPoint x: 1135, endPoint y: 310, distance: 302.7
click at [1111, 310] on html "Dashboard Revenue Reporting Clients Data Management Insights [PERSON_NAME] Inte…" at bounding box center [555, 415] width 1111 height 830
click at [1075, 29] on icon at bounding box center [1077, 27] width 15 height 20
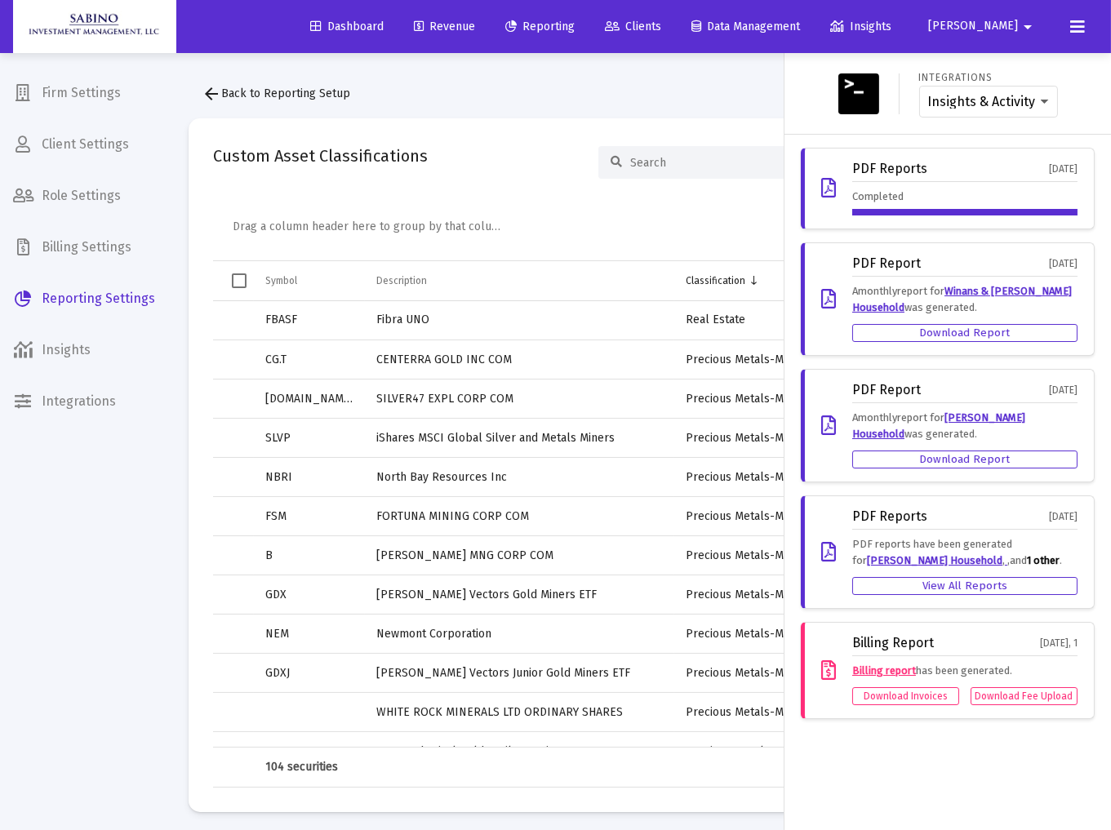
click at [1015, 29] on span "[PERSON_NAME]" at bounding box center [973, 27] width 90 height 14
click at [1018, 110] on button "Logout" at bounding box center [1011, 108] width 97 height 39
